Goal: Register for event/course

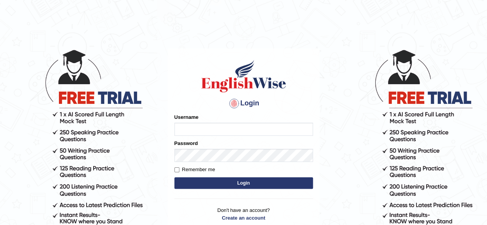
type input "simranjeetkaur_parramatta"
click at [224, 182] on button "Login" at bounding box center [243, 183] width 139 height 12
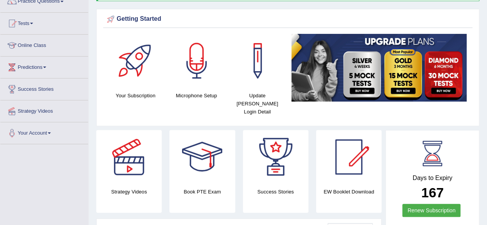
scroll to position [62, 0]
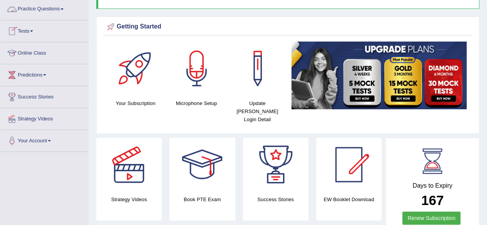
click at [68, 7] on link "Practice Questions" at bounding box center [44, 7] width 88 height 19
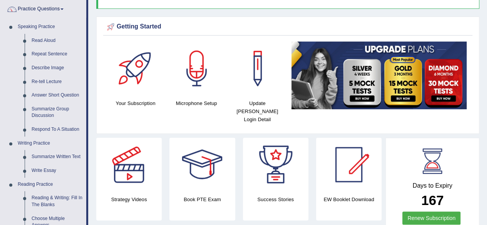
click at [62, 10] on link "Practice Questions" at bounding box center [43, 7] width 86 height 19
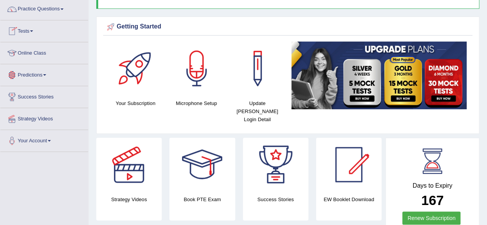
click at [55, 38] on link "Tests" at bounding box center [44, 29] width 88 height 19
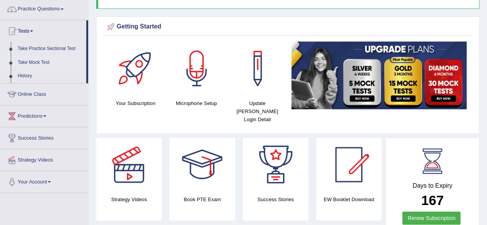
click at [47, 60] on link "Take Mock Test" at bounding box center [50, 63] width 72 height 14
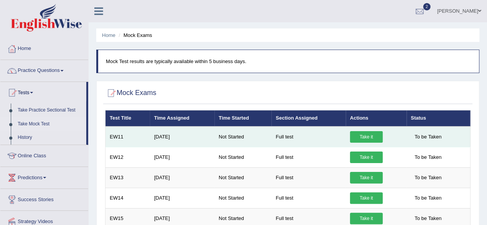
click at [369, 135] on link "Take it" at bounding box center [366, 137] width 33 height 12
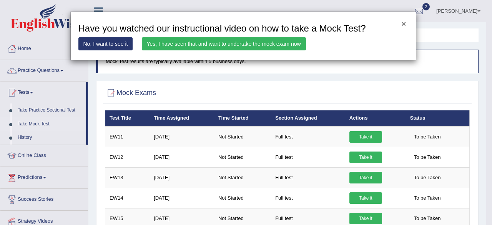
click at [404, 24] on button "×" at bounding box center [404, 24] width 5 height 8
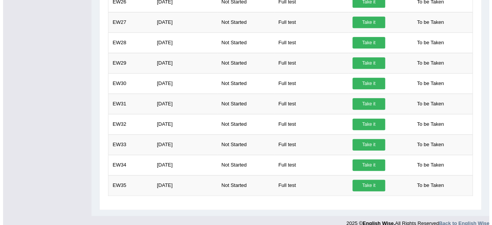
scroll to position [447, 0]
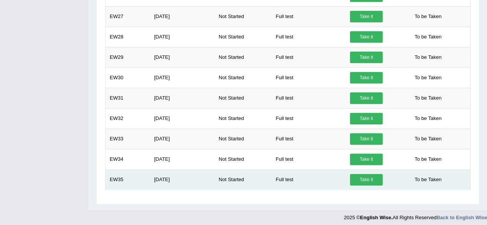
click at [363, 174] on link "Take it" at bounding box center [366, 180] width 33 height 12
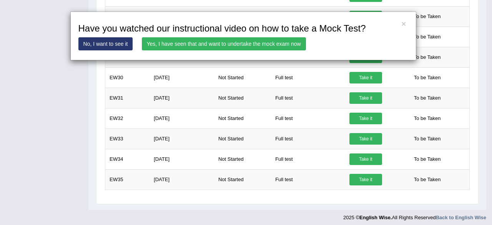
click at [242, 47] on link "Yes, I have seen that and want to undertake the mock exam now" at bounding box center [224, 43] width 164 height 13
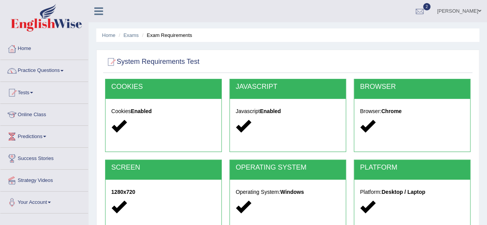
click at [310, 41] on ul "Home Exams Exam Requirements" at bounding box center [287, 34] width 383 height 13
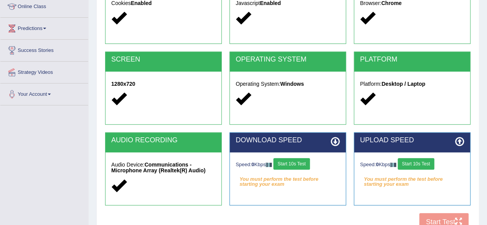
scroll to position [179, 0]
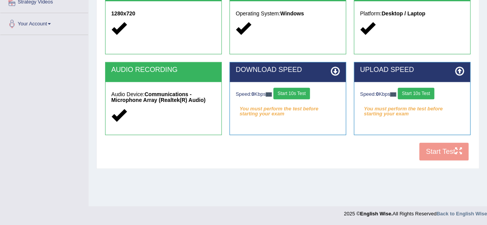
click at [285, 93] on button "Start 10s Test" at bounding box center [291, 94] width 37 height 12
click at [421, 92] on button "Start 10s Test" at bounding box center [415, 94] width 37 height 12
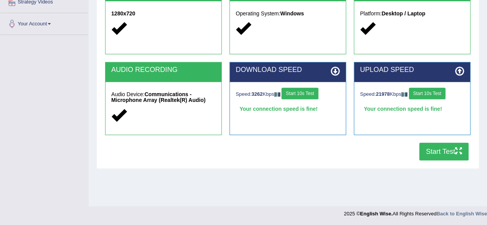
click at [441, 150] on button "Start Test" at bounding box center [443, 152] width 49 height 18
